Goal: Book appointment/travel/reservation

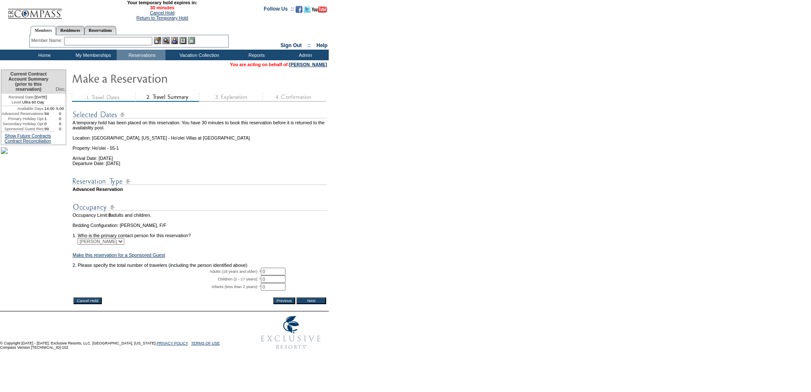
drag, startPoint x: 277, startPoint y: 288, endPoint x: 244, endPoint y: 284, distance: 32.9
click at [245, 284] on tbody "A temporary hold has been placed on this reservation. You have 30 minutes to bo…" at bounding box center [199, 199] width 254 height 191
click at [276, 275] on input "0" at bounding box center [273, 271] width 25 height 8
type input "2"
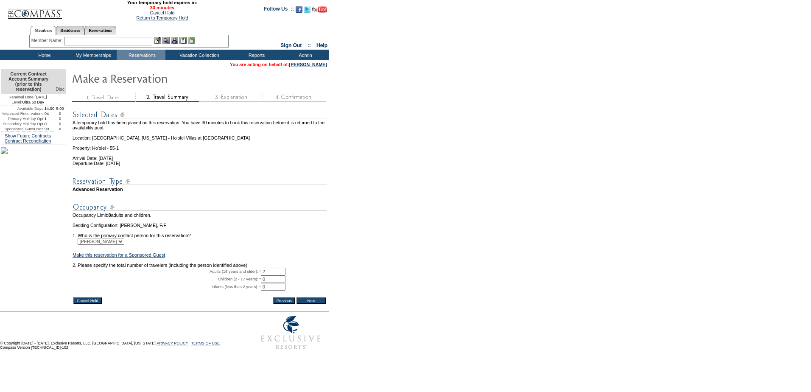
click at [321, 304] on input "Next" at bounding box center [311, 300] width 30 height 7
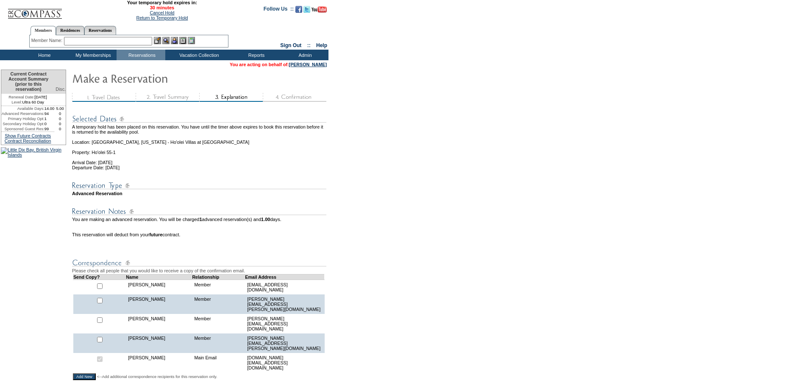
scroll to position [254, 0]
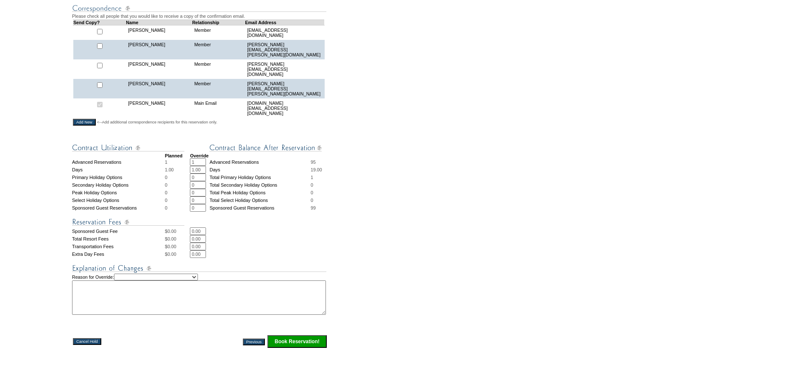
click at [296, 335] on input "Book Reservation!" at bounding box center [296, 341] width 59 height 13
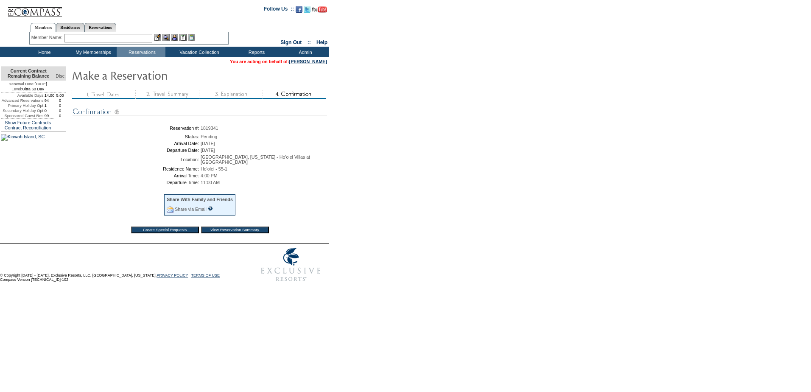
click at [246, 231] on input "View Reservation Summary" at bounding box center [235, 229] width 68 height 7
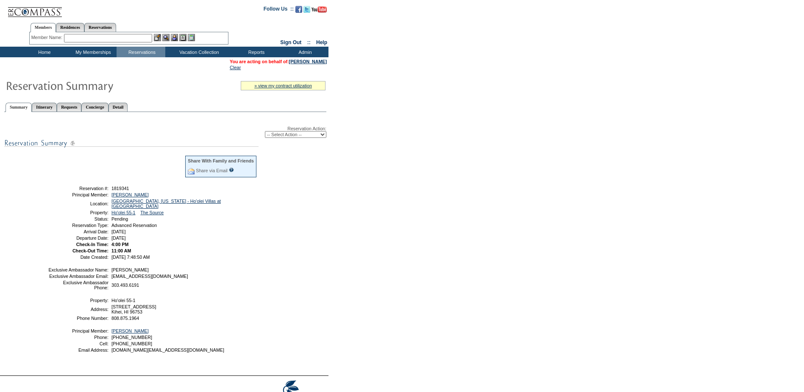
click at [290, 133] on select "-- Select Action -- Modify Reservation Dates Modify Reservation Cost Modify Occ…" at bounding box center [295, 134] width 61 height 7
select select "ConfirmRes"
click at [265, 133] on select "-- Select Action -- Modify Reservation Dates Modify Reservation Cost Modify Occ…" at bounding box center [295, 134] width 61 height 7
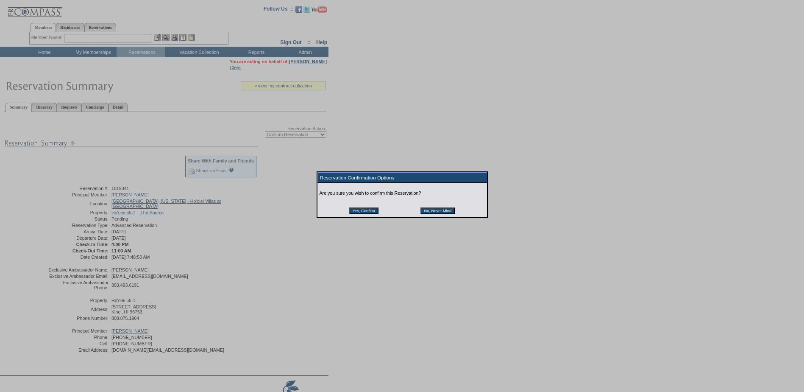
click at [363, 214] on input "Yes, Confirm" at bounding box center [363, 210] width 29 height 7
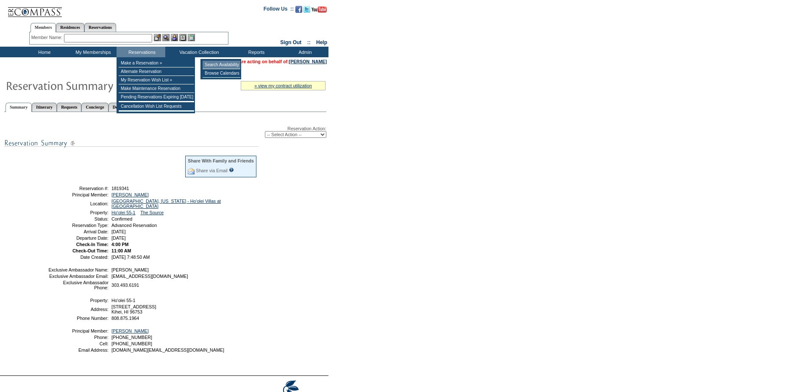
click at [226, 68] on td "Search Availability" at bounding box center [222, 65] width 38 height 8
